Goal: Communication & Community: Participate in discussion

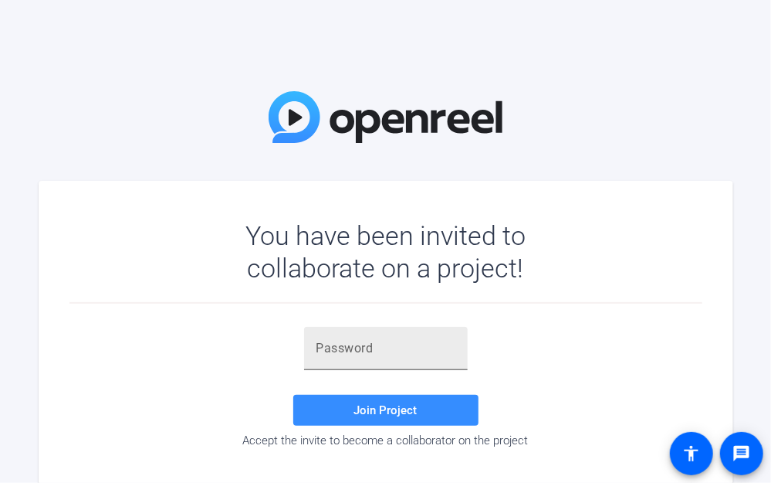
click at [352, 347] on input "text" at bounding box center [386, 348] width 139 height 19
paste input "Uu.%Rq"
type input "Uu.%Rq"
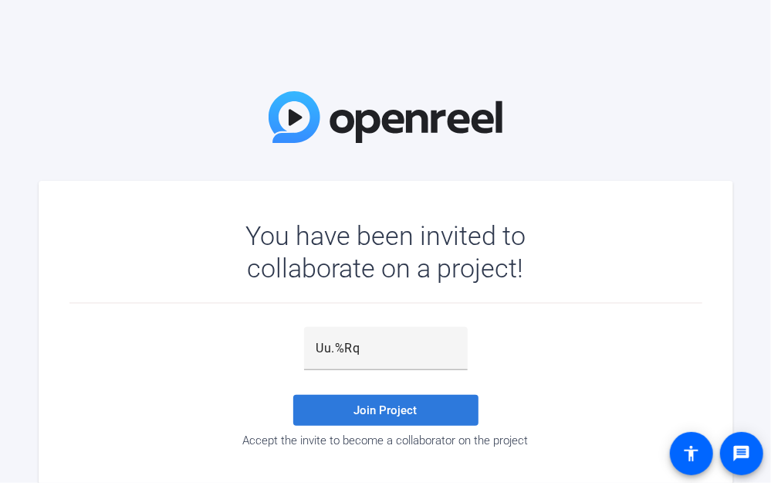
click at [386, 408] on span "Join Project" at bounding box center [385, 410] width 63 height 14
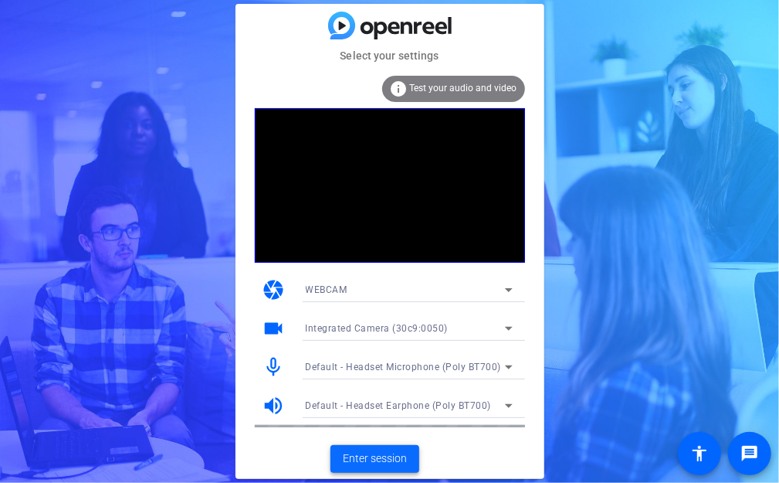
click at [363, 466] on span "Enter session" at bounding box center [375, 458] width 64 height 16
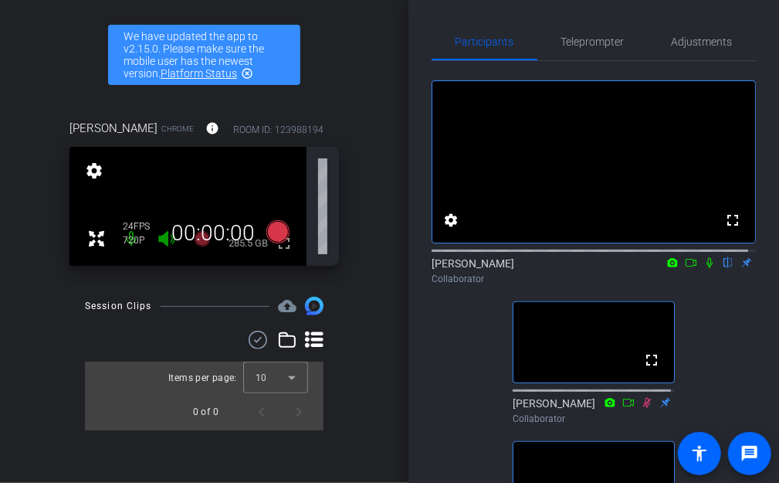
click at [685, 268] on icon at bounding box center [691, 262] width 12 height 11
click at [722, 268] on icon at bounding box center [728, 262] width 12 height 11
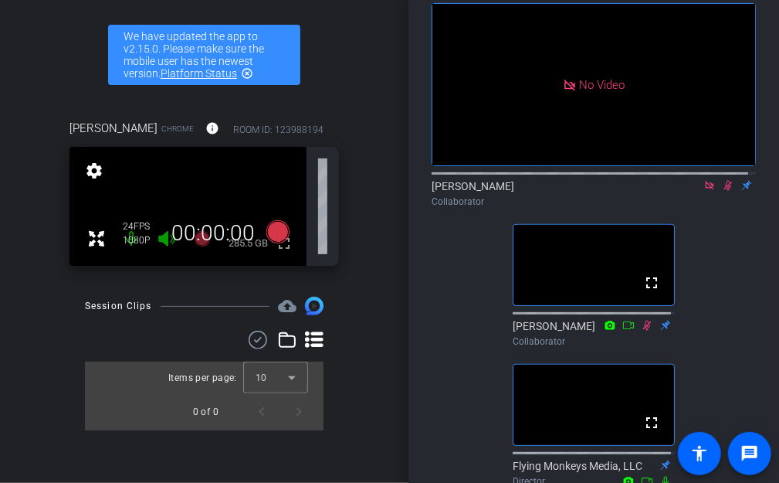
scroll to position [75, 0]
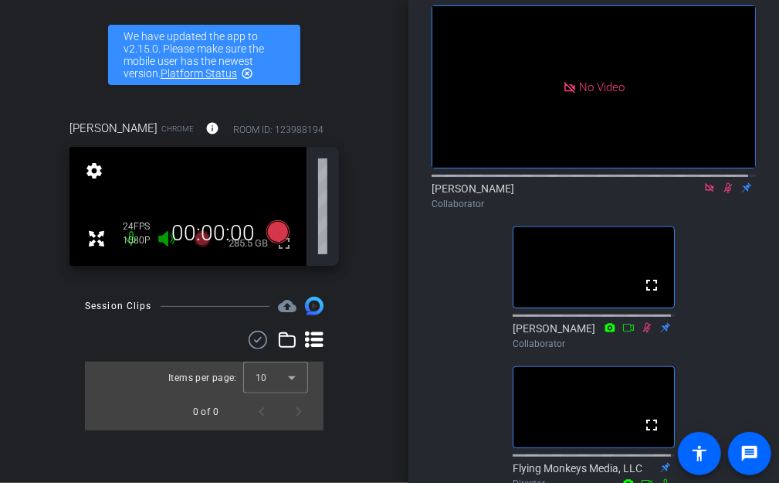
click at [722, 193] on icon at bounding box center [728, 187] width 12 height 11
click at [725, 193] on icon at bounding box center [728, 188] width 6 height 10
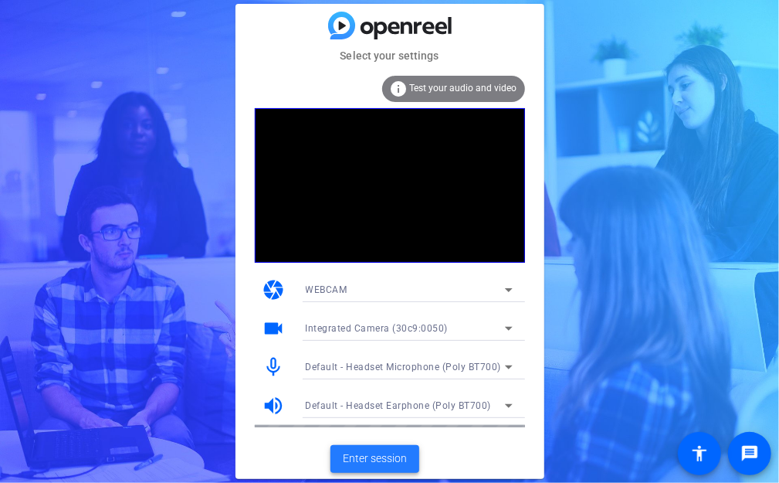
click at [370, 458] on span "Enter session" at bounding box center [375, 458] width 64 height 16
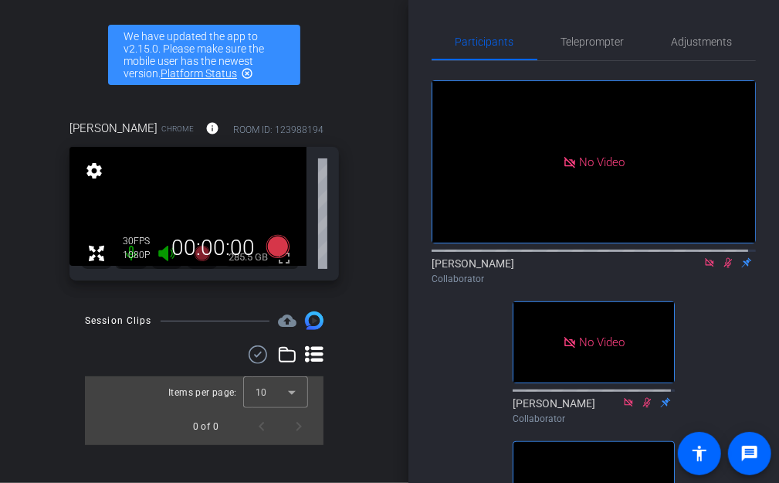
click at [710, 313] on div "No Video [PERSON_NAME] Collaborator No Video [PERSON_NAME] Collaborator fullscr…" at bounding box center [594, 315] width 324 height 509
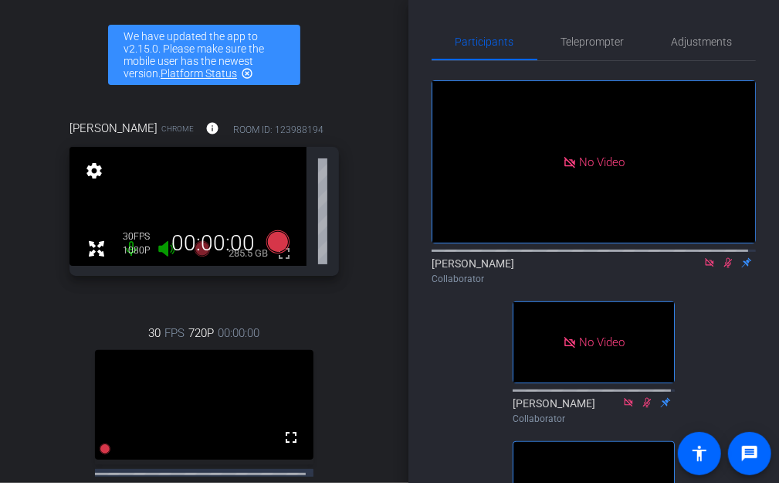
click at [717, 322] on div "No Video [PERSON_NAME] Collaborator No Video [PERSON_NAME] Collaborator fullscr…" at bounding box center [594, 315] width 324 height 509
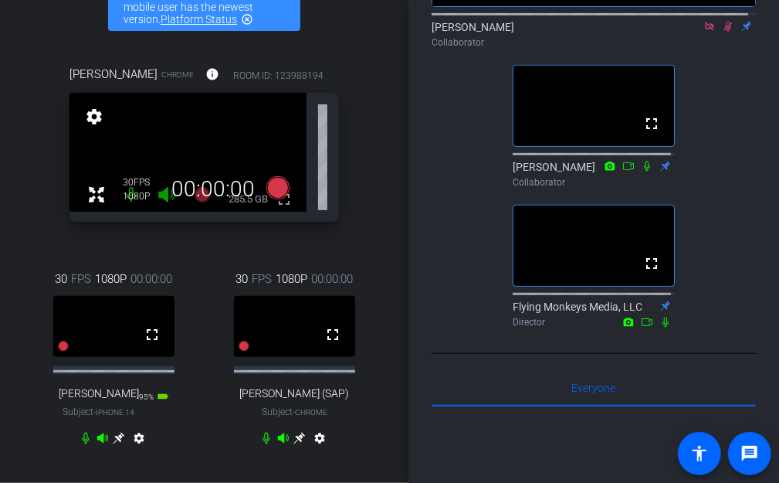
scroll to position [256, 0]
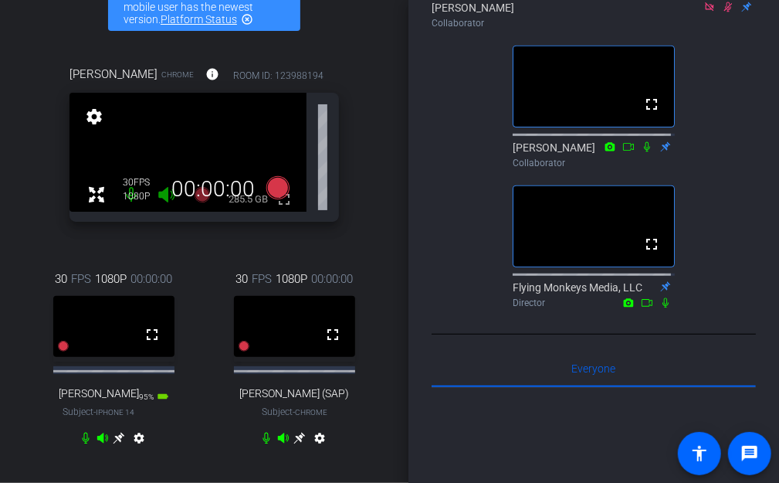
click at [724, 12] on icon at bounding box center [728, 7] width 8 height 10
click at [725, 12] on icon at bounding box center [728, 7] width 6 height 10
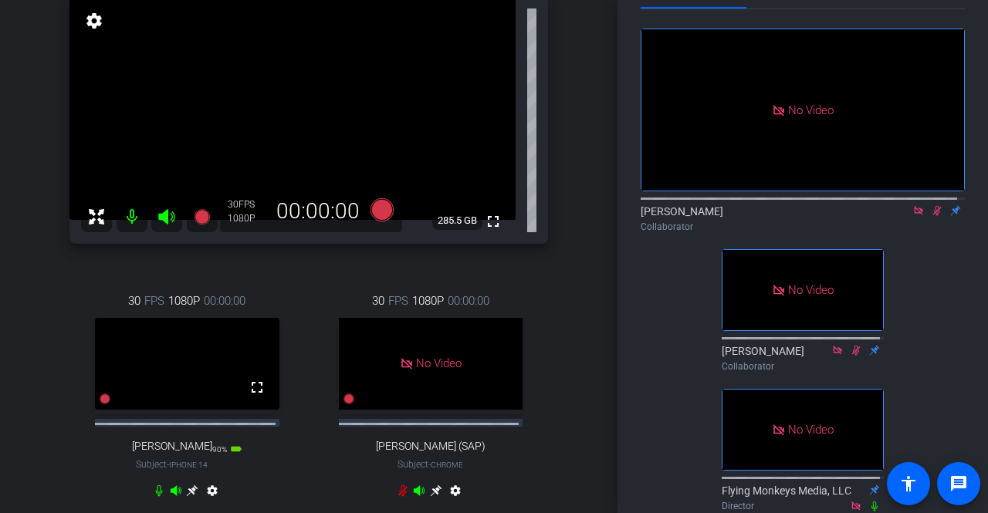
scroll to position [178, 0]
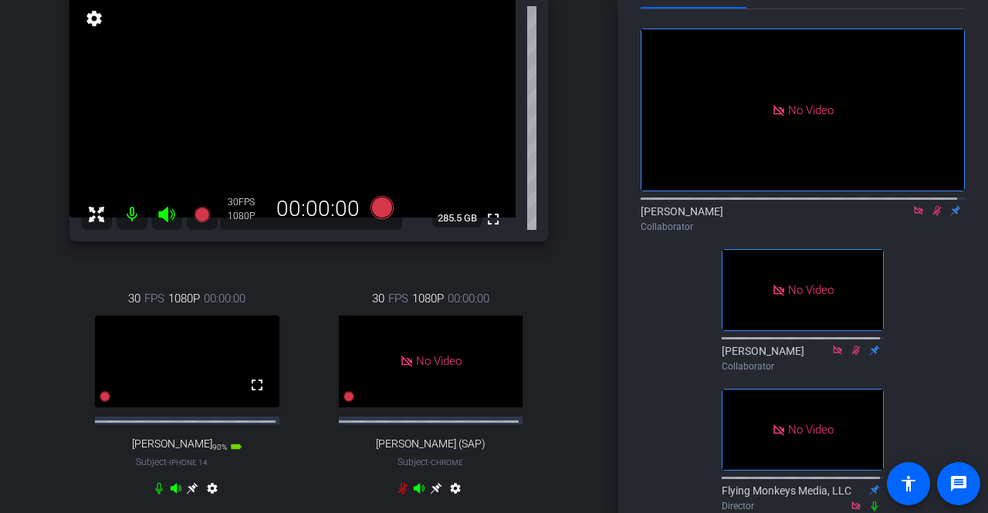
click at [778, 216] on icon at bounding box center [937, 211] width 8 height 10
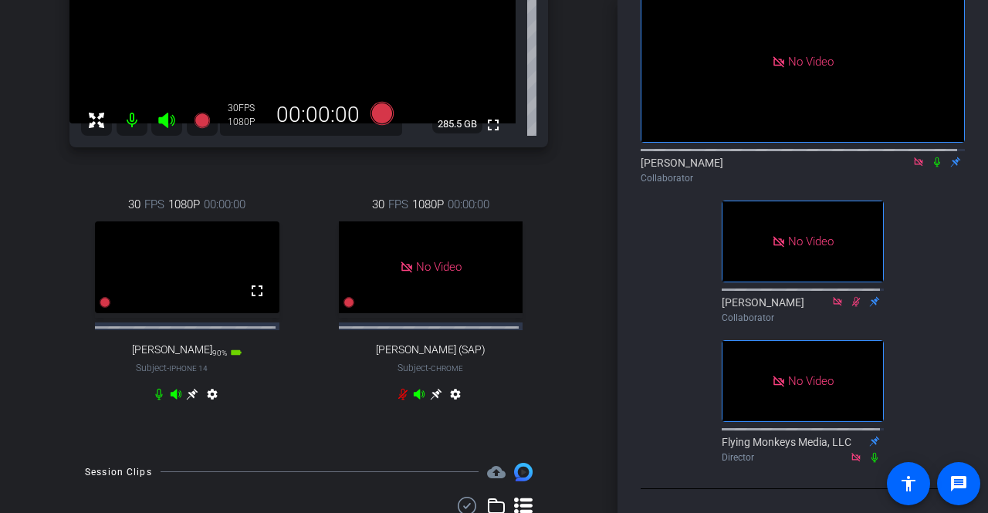
scroll to position [100, 0]
click at [778, 168] on icon at bounding box center [937, 163] width 12 height 11
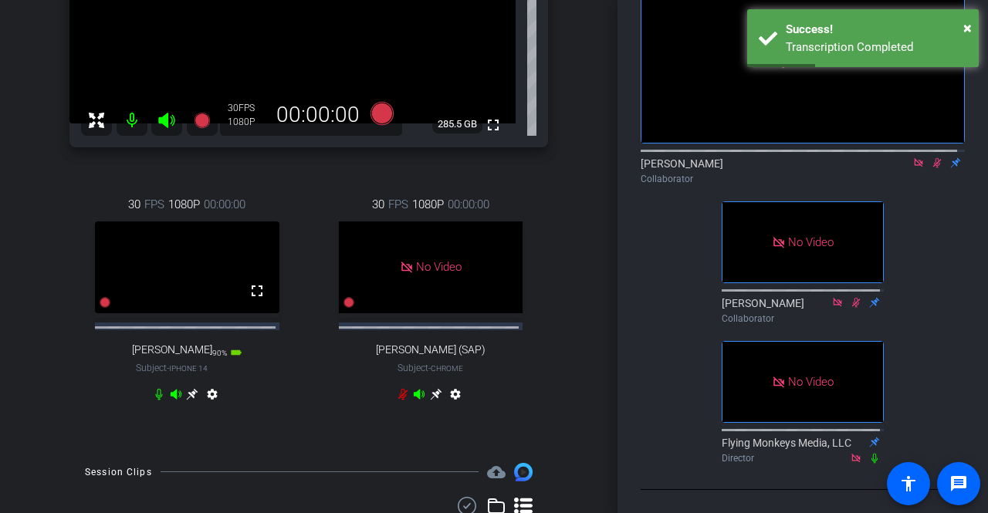
click at [210, 405] on mat-icon "settings" at bounding box center [212, 397] width 19 height 19
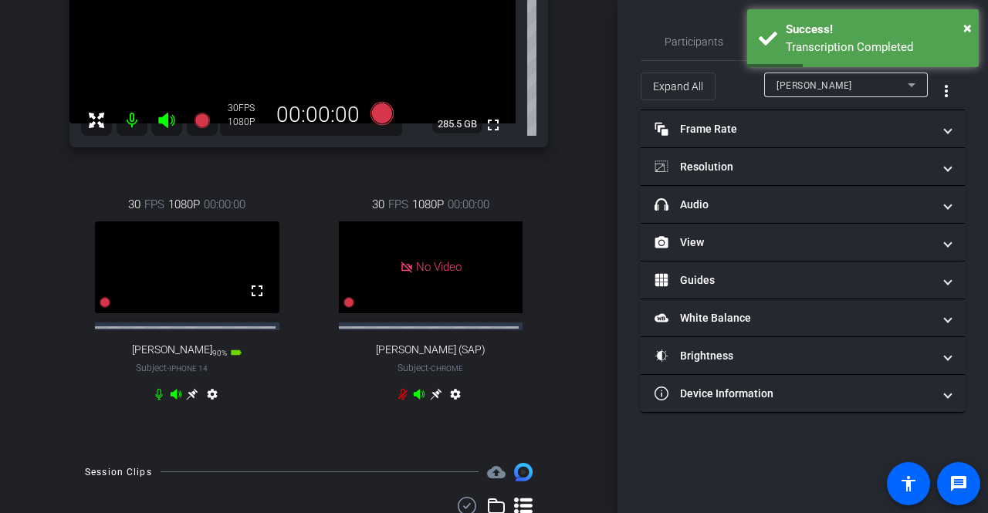
scroll to position [0, 0]
click at [267, 424] on div "30 FPS 1080P 00:00:00 fullscreen [PERSON_NAME] Subject - iPhone 14 90% battery_…" at bounding box center [186, 302] width 235 height 262
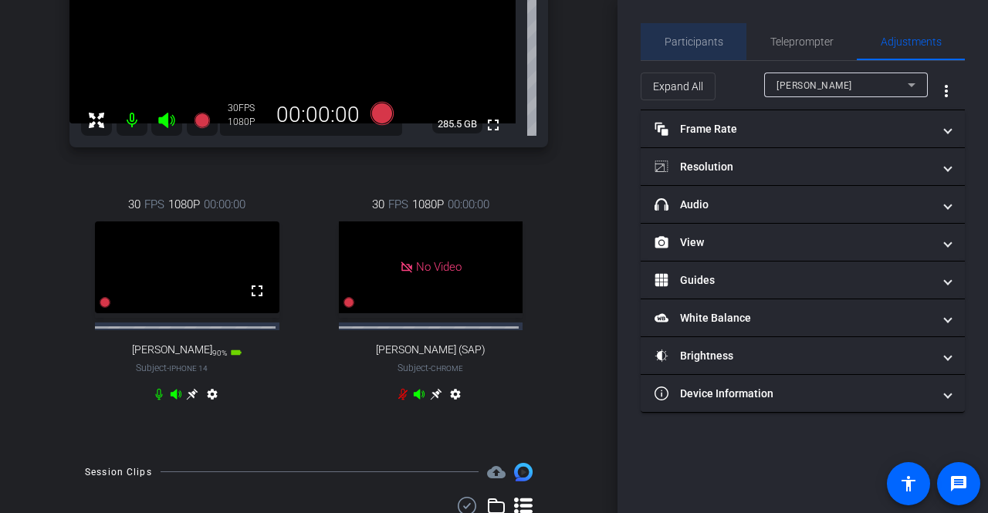
click at [703, 51] on span "Participants" at bounding box center [694, 41] width 59 height 37
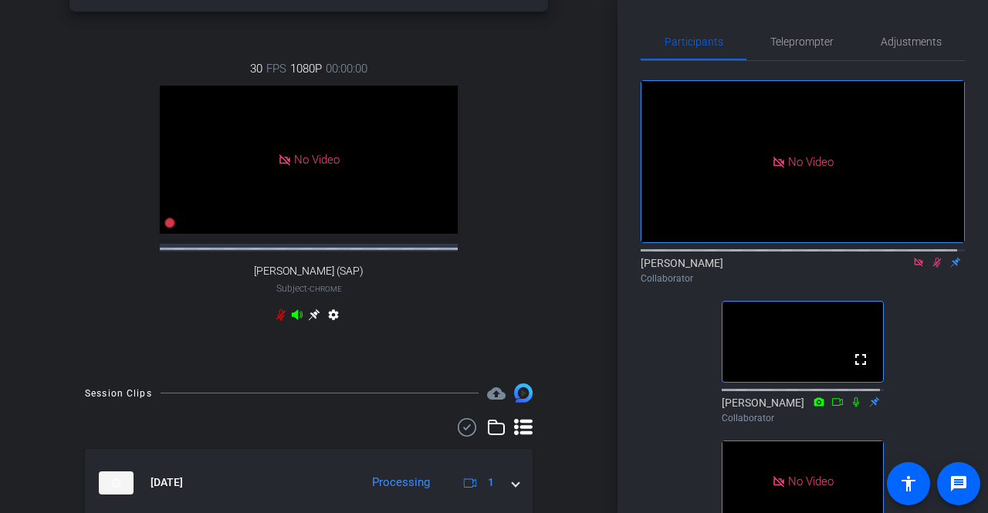
scroll to position [409, 0]
click at [778, 260] on icon at bounding box center [937, 262] width 12 height 11
click at [778, 262] on icon at bounding box center [937, 262] width 12 height 11
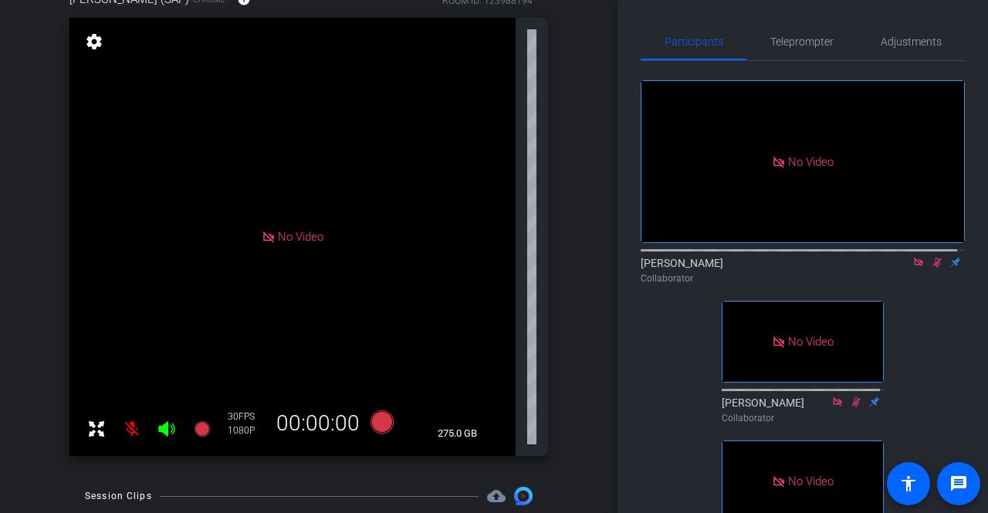
scroll to position [0, 0]
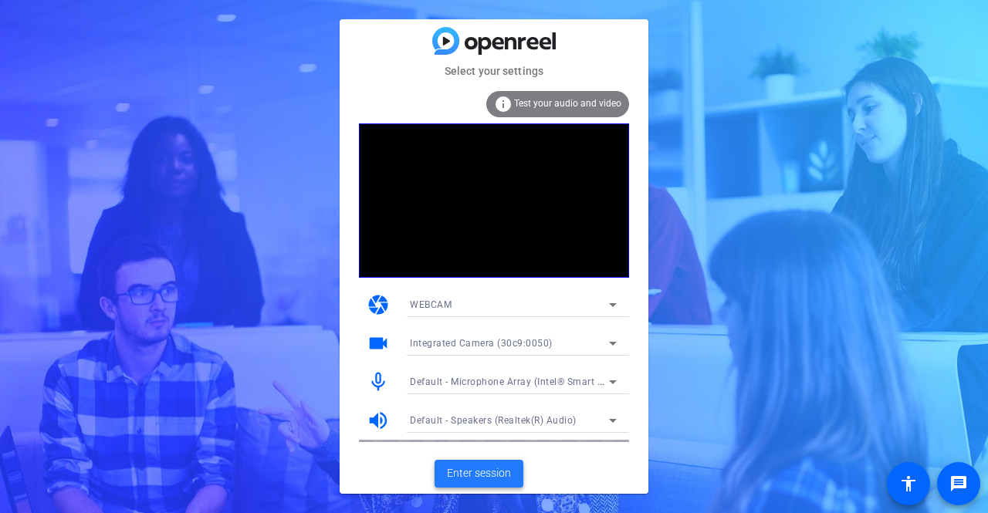
click at [493, 473] on span "Enter session" at bounding box center [479, 474] width 64 height 16
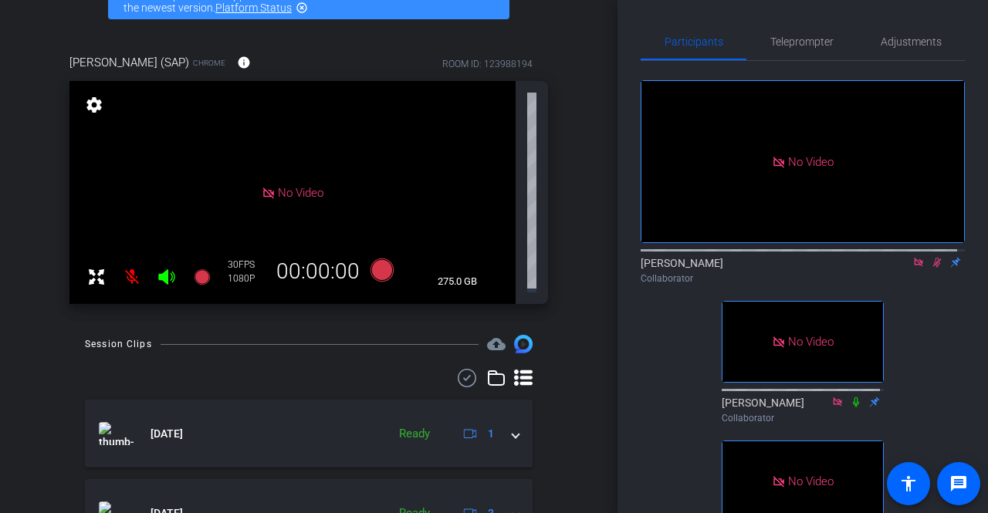
click at [679, 350] on div "No Video [PERSON_NAME] Collaborator No Video [PERSON_NAME] Collaborator No Vide…" at bounding box center [803, 315] width 324 height 509
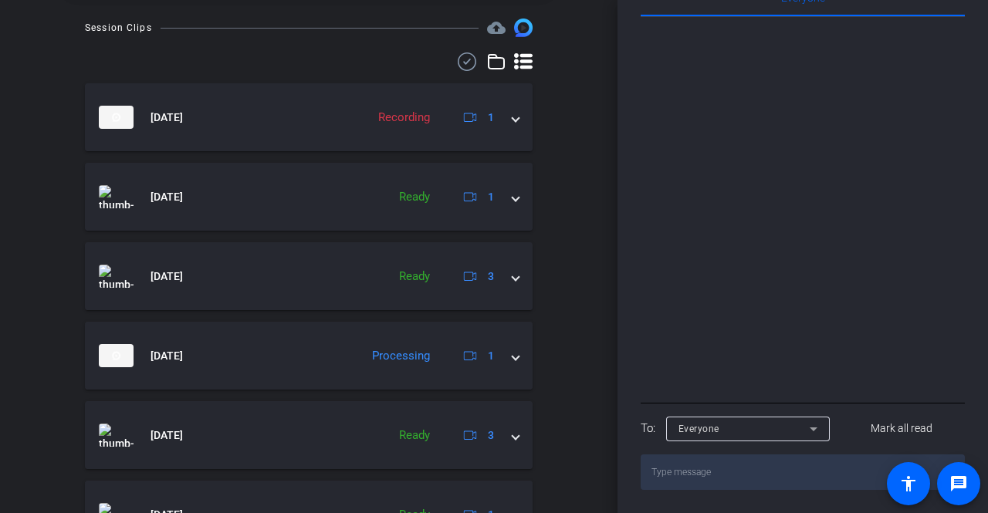
scroll to position [409, 0]
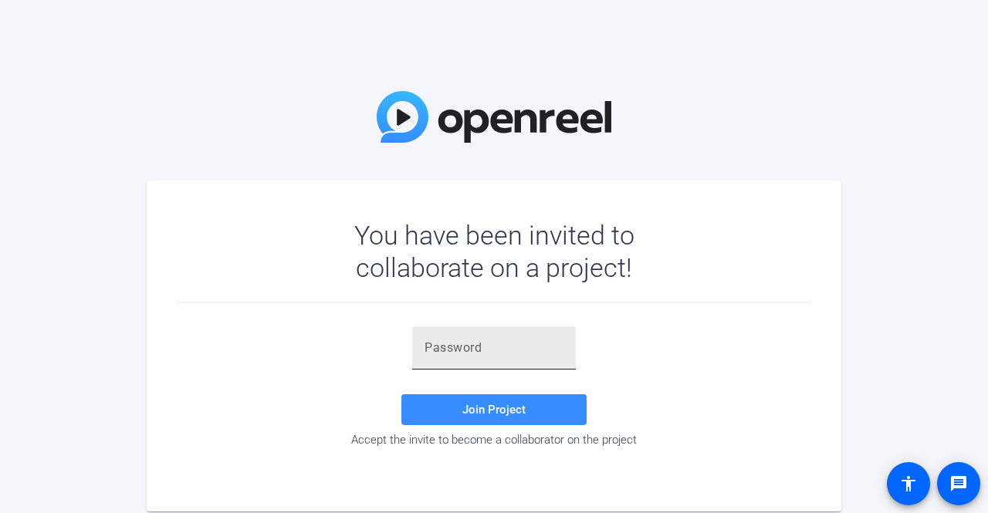
click at [456, 359] on div at bounding box center [494, 348] width 139 height 43
click at [439, 351] on input "text" at bounding box center [494, 348] width 139 height 19
paste input "Uu.%Rq"
type input "Uu.%Rq"
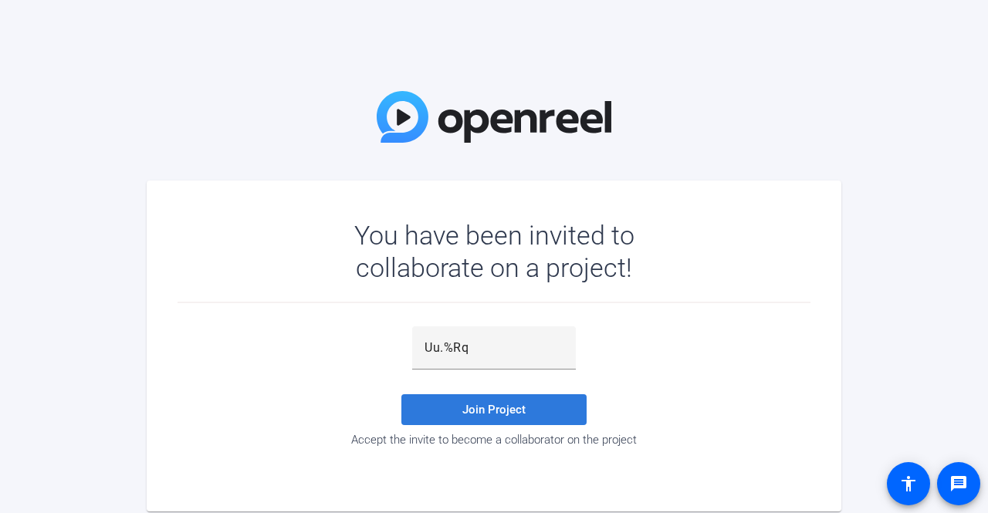
click at [480, 409] on span "Join Project" at bounding box center [493, 410] width 63 height 14
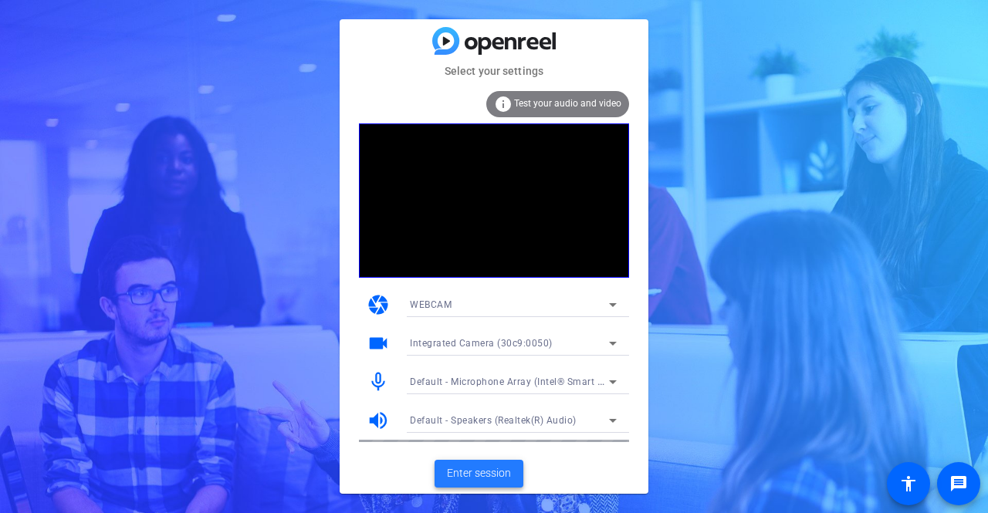
click at [483, 475] on span "Enter session" at bounding box center [479, 474] width 64 height 16
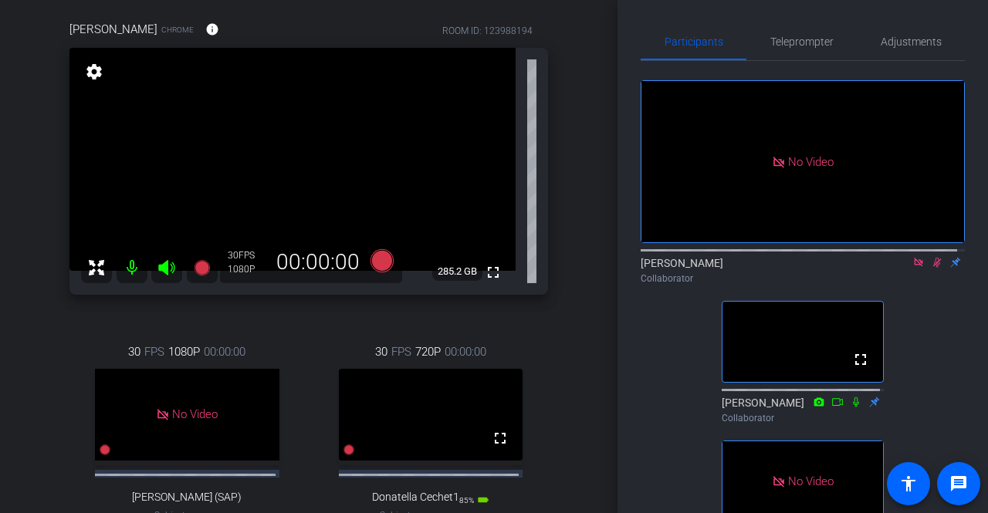
click at [933, 268] on icon at bounding box center [937, 263] width 8 height 10
click at [931, 268] on icon at bounding box center [937, 262] width 12 height 11
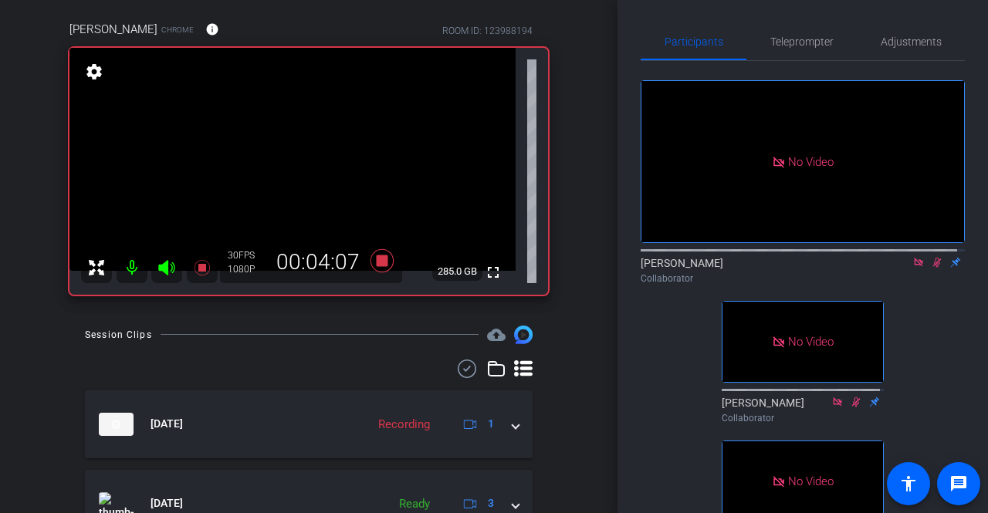
click at [826, 74] on div "No Video Jess Kondracki Collaborator No Video Mike Collaborator No Video Flying…" at bounding box center [803, 315] width 324 height 509
click at [931, 268] on icon at bounding box center [937, 262] width 12 height 11
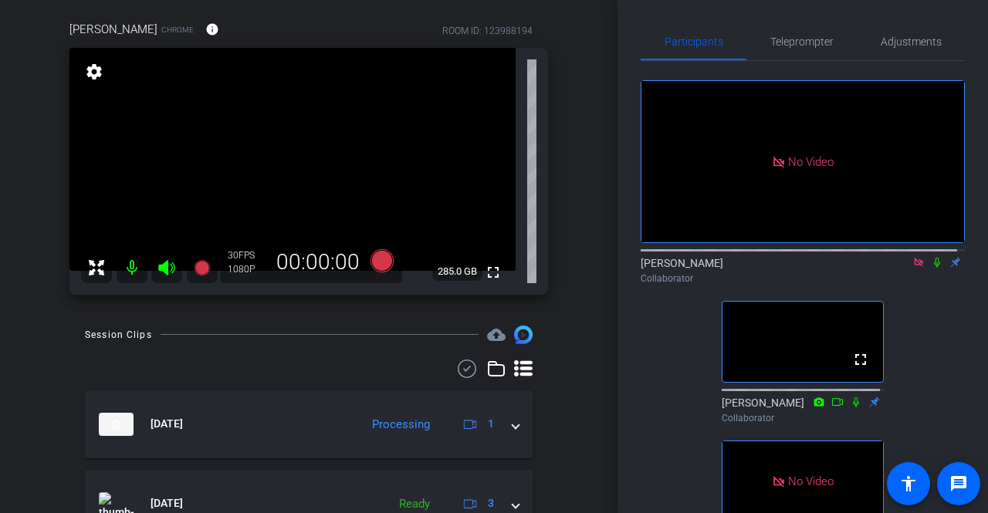
scroll to position [137, 0]
